Goal: Task Accomplishment & Management: Manage account settings

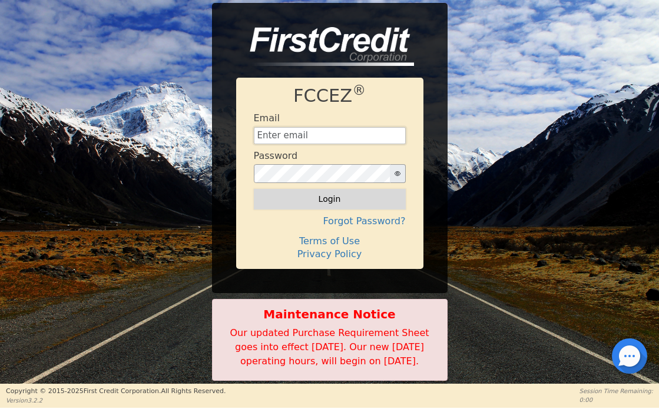
type input "[EMAIL_ADDRESS][DOMAIN_NAME]"
click at [328, 194] on button "Login" at bounding box center [330, 199] width 152 height 20
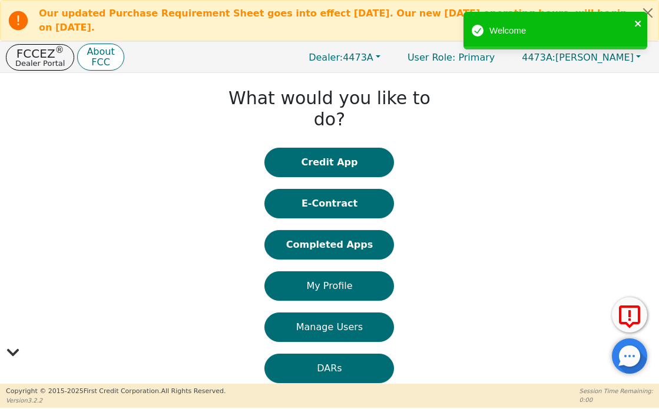
click at [638, 19] on icon "close" at bounding box center [638, 23] width 8 height 9
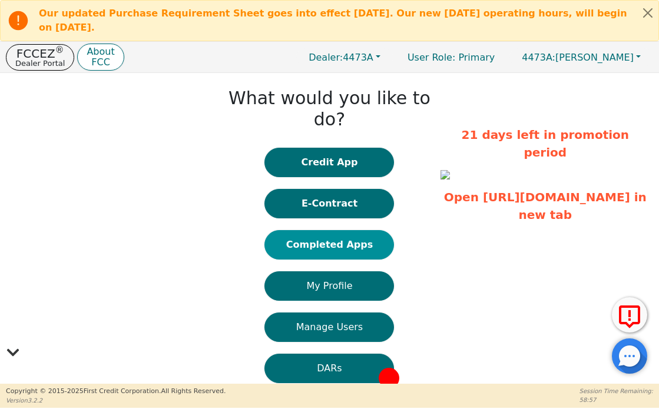
click at [340, 230] on button "Completed Apps" at bounding box center [328, 244] width 129 height 29
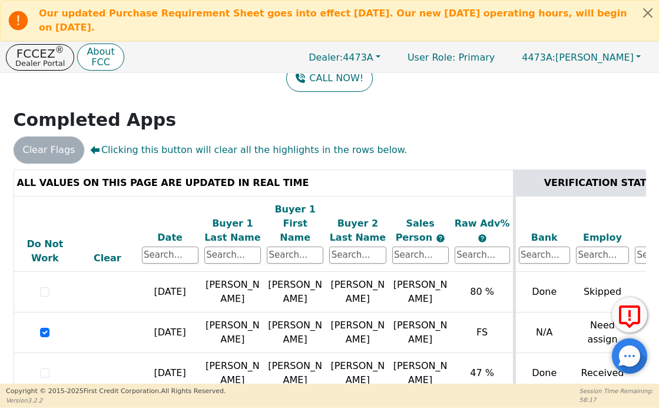
scroll to position [148, 0]
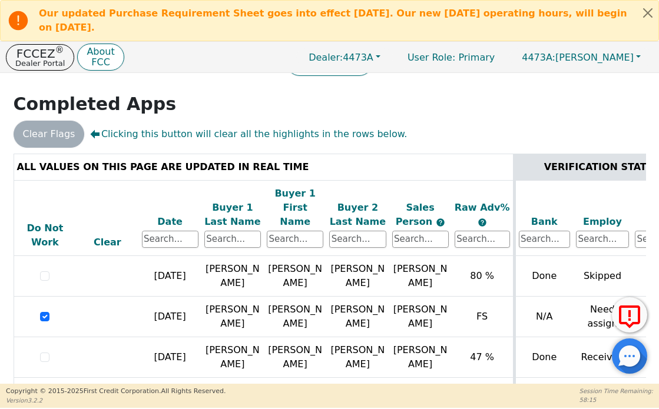
click at [226, 201] on div "Buyer 1 Last Name" at bounding box center [232, 215] width 56 height 28
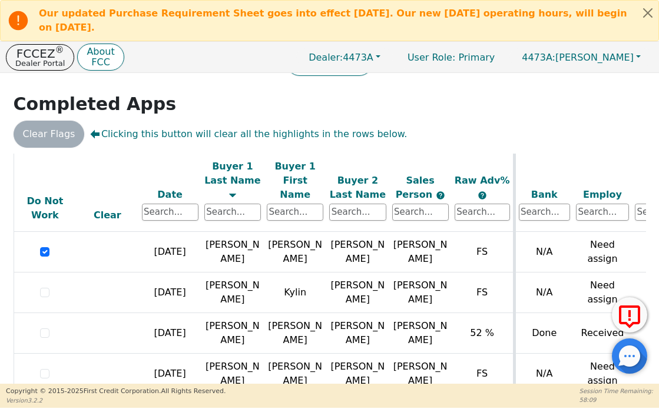
scroll to position [0, 0]
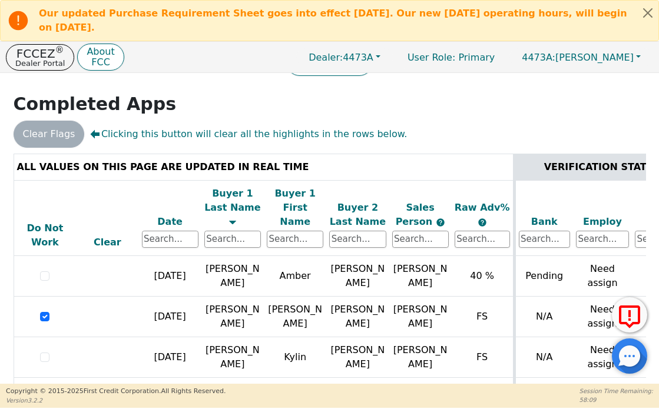
click at [168, 215] on div "Date" at bounding box center [170, 222] width 56 height 14
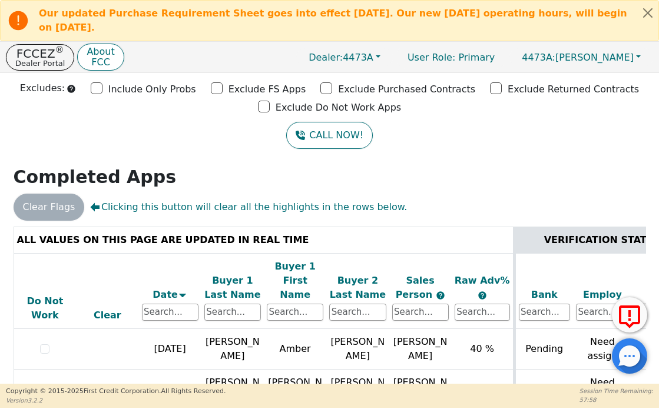
scroll to position [148, 0]
